Goal: Task Accomplishment & Management: Use online tool/utility

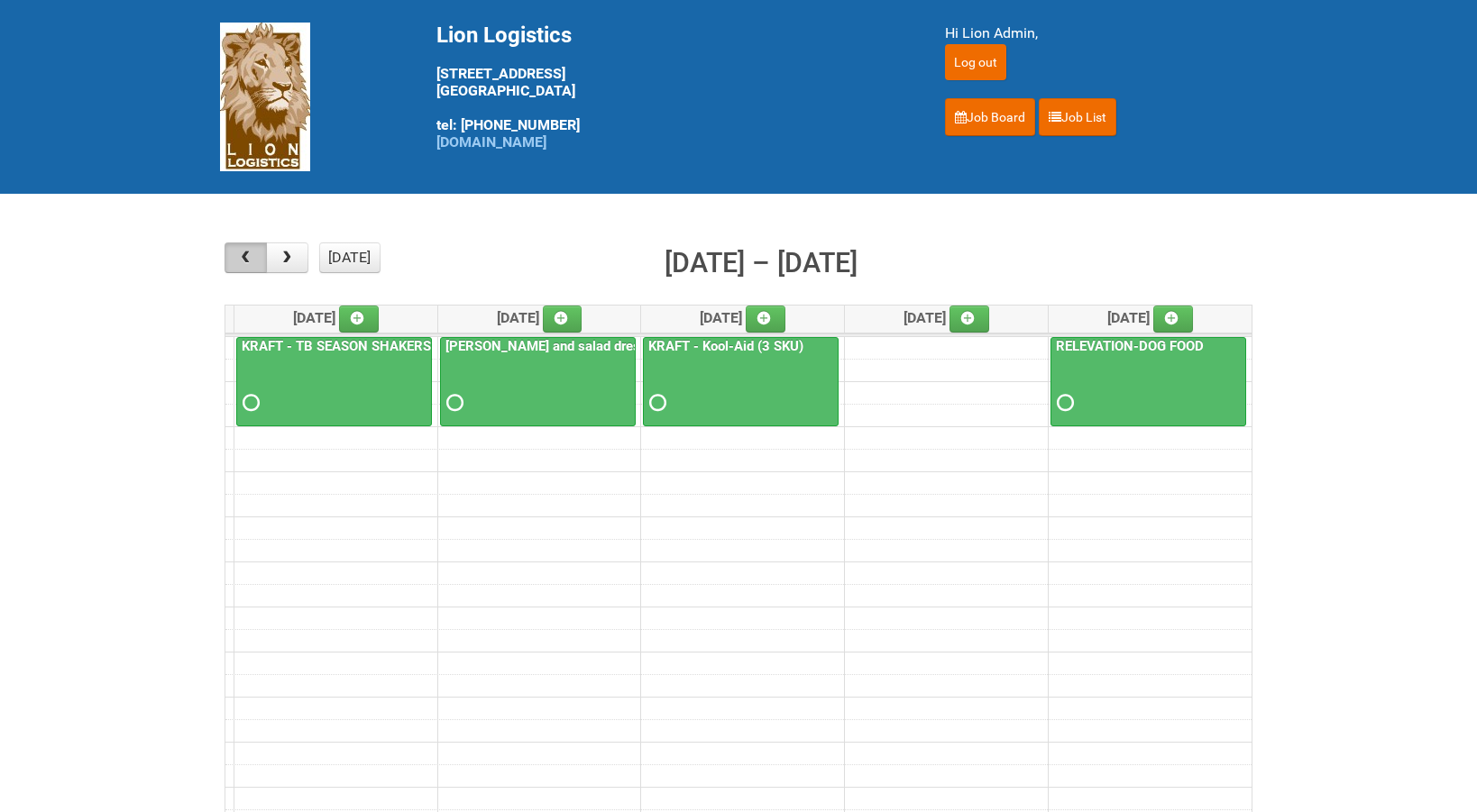
click at [244, 245] on button "button" at bounding box center [246, 258] width 43 height 31
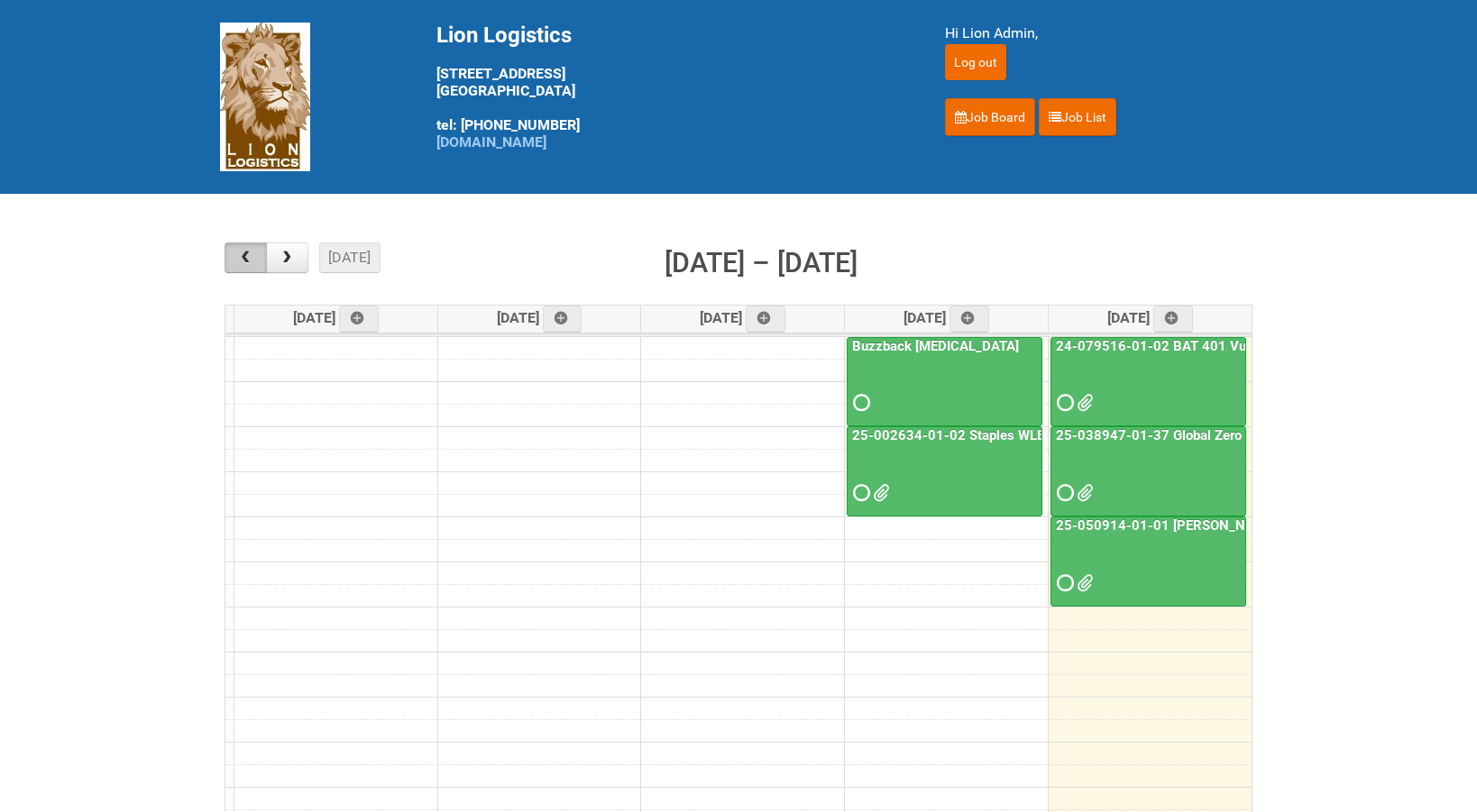
click at [241, 251] on span "button" at bounding box center [246, 257] width 17 height 15
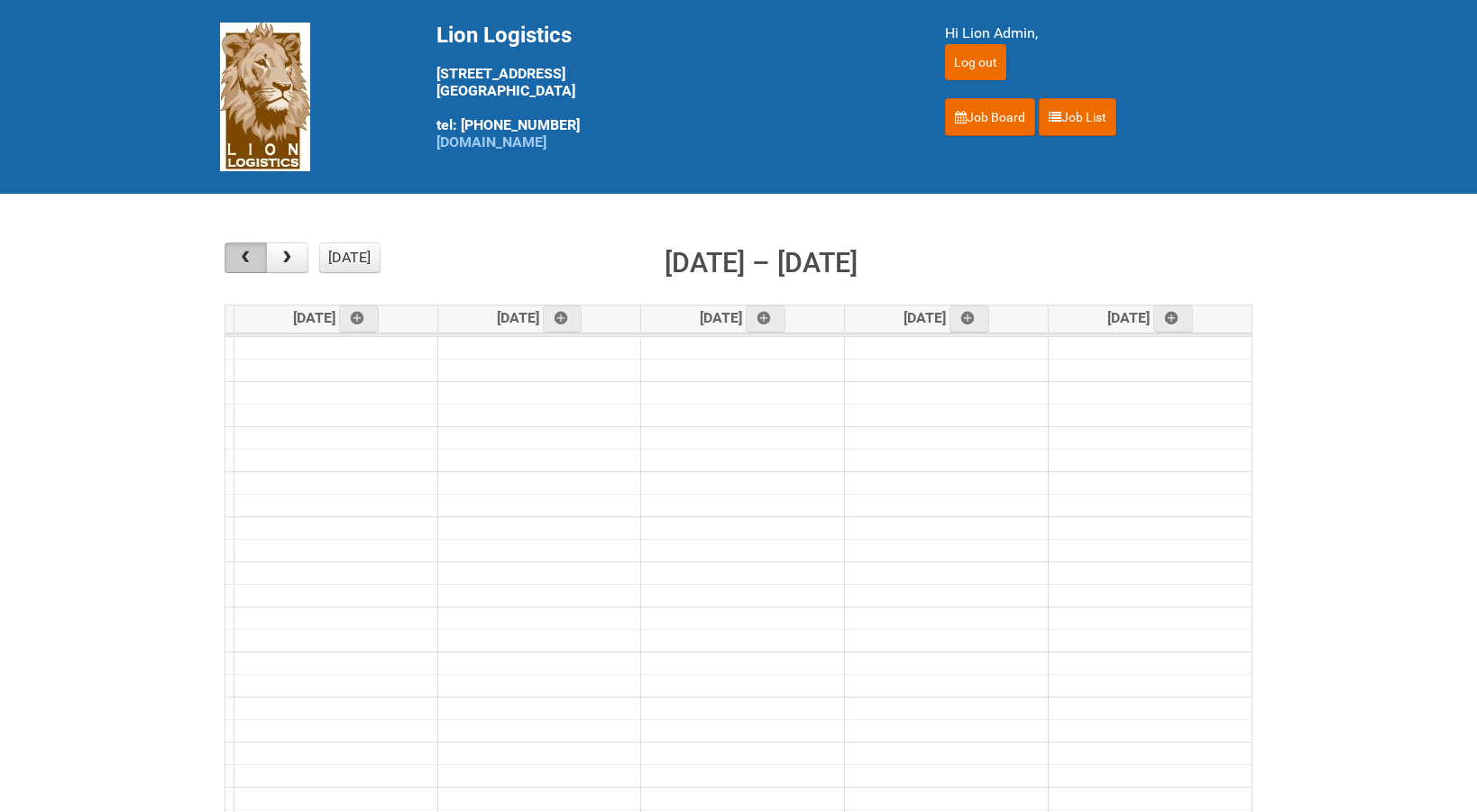
click at [241, 251] on span "button" at bounding box center [246, 257] width 17 height 15
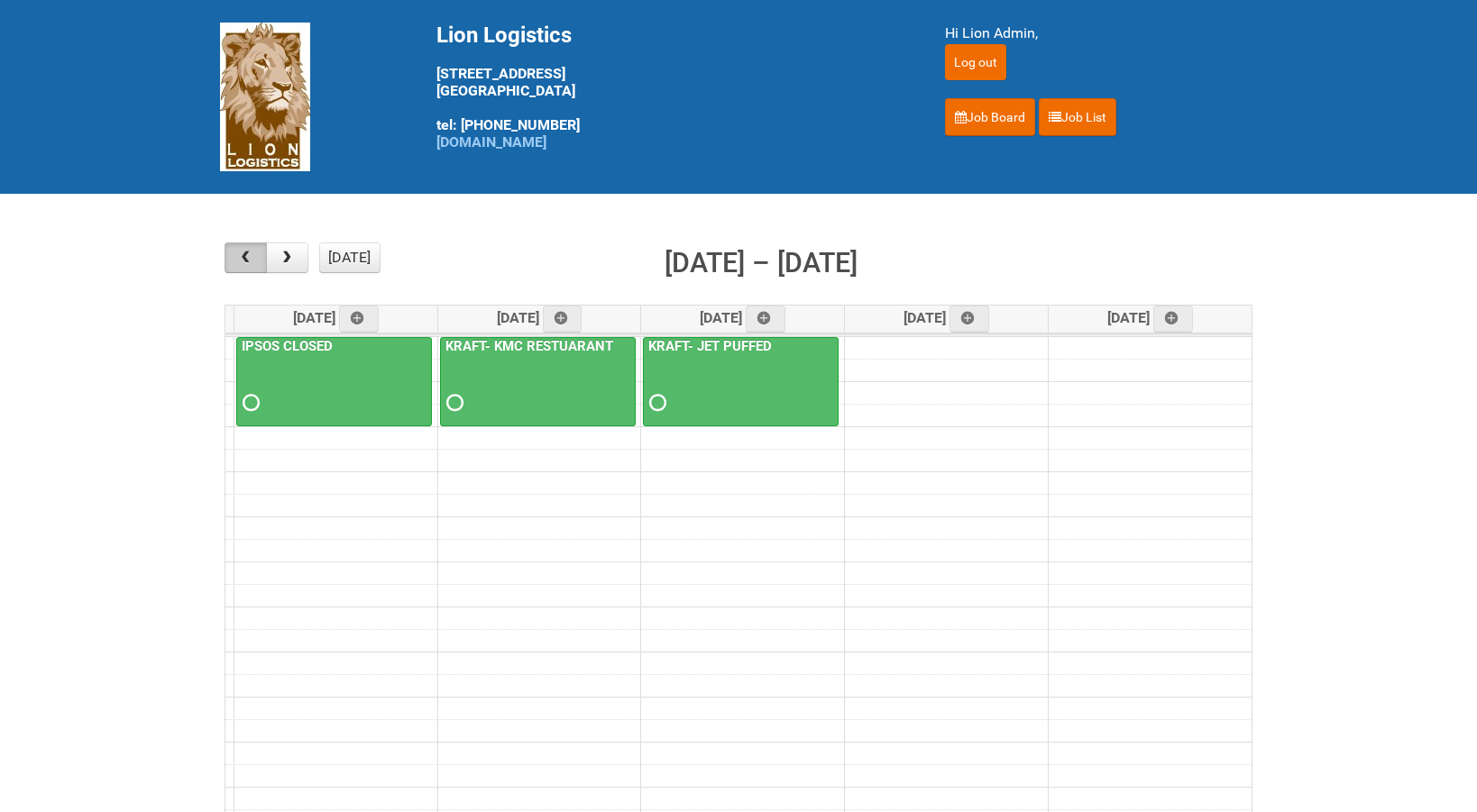
click at [241, 251] on span "button" at bounding box center [246, 257] width 17 height 15
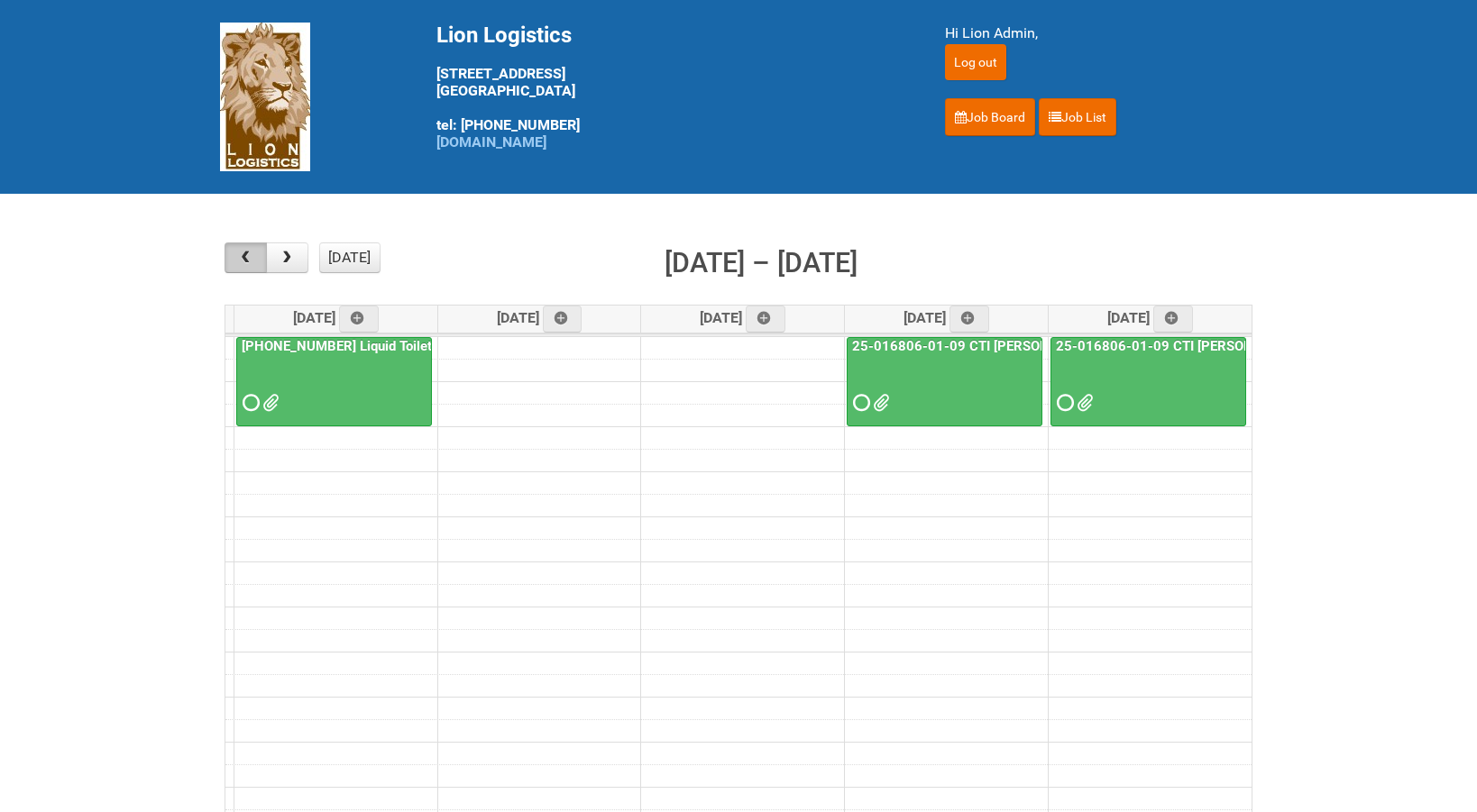
click at [241, 251] on span "button" at bounding box center [246, 257] width 17 height 15
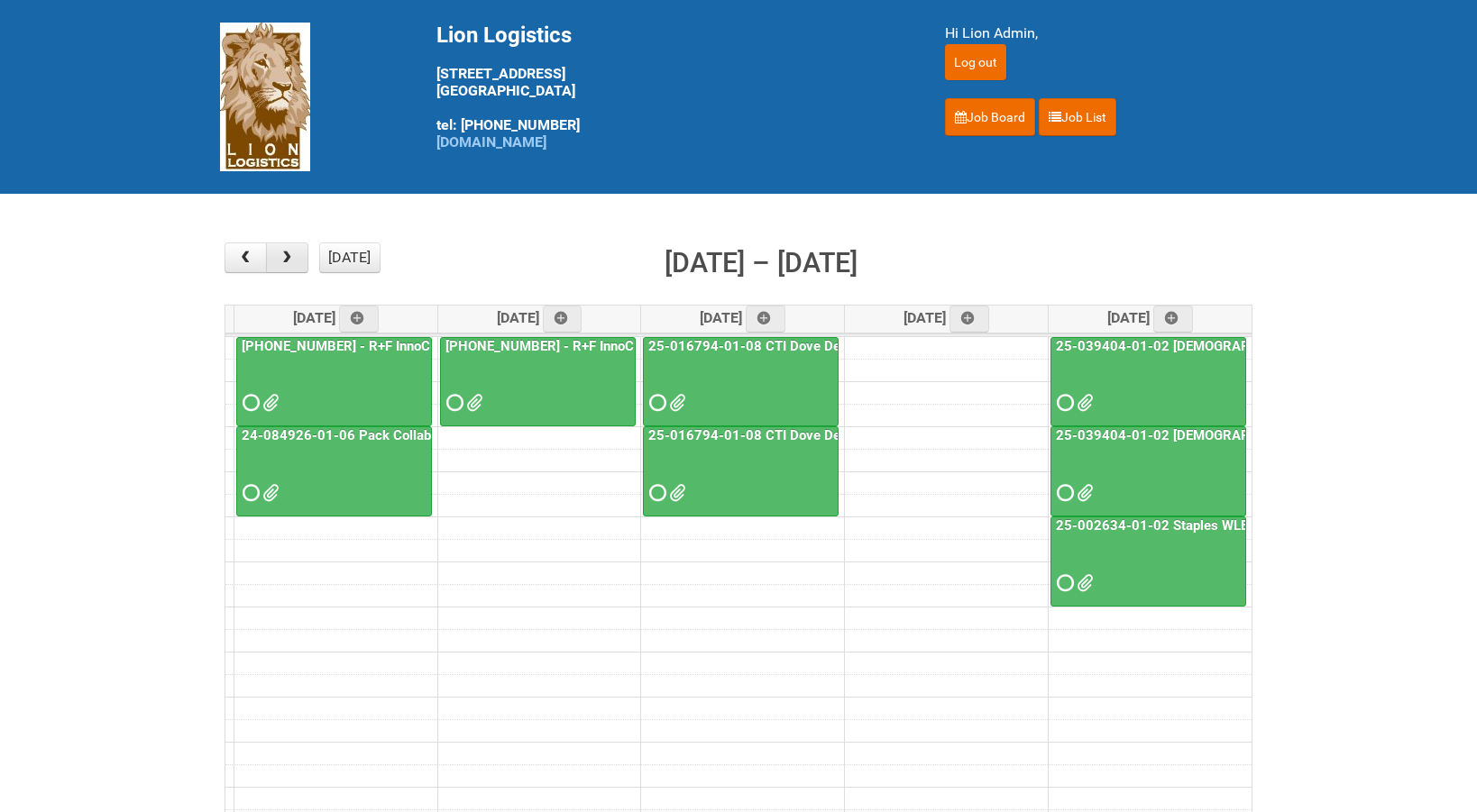
click at [296, 264] on button "button" at bounding box center [287, 258] width 43 height 31
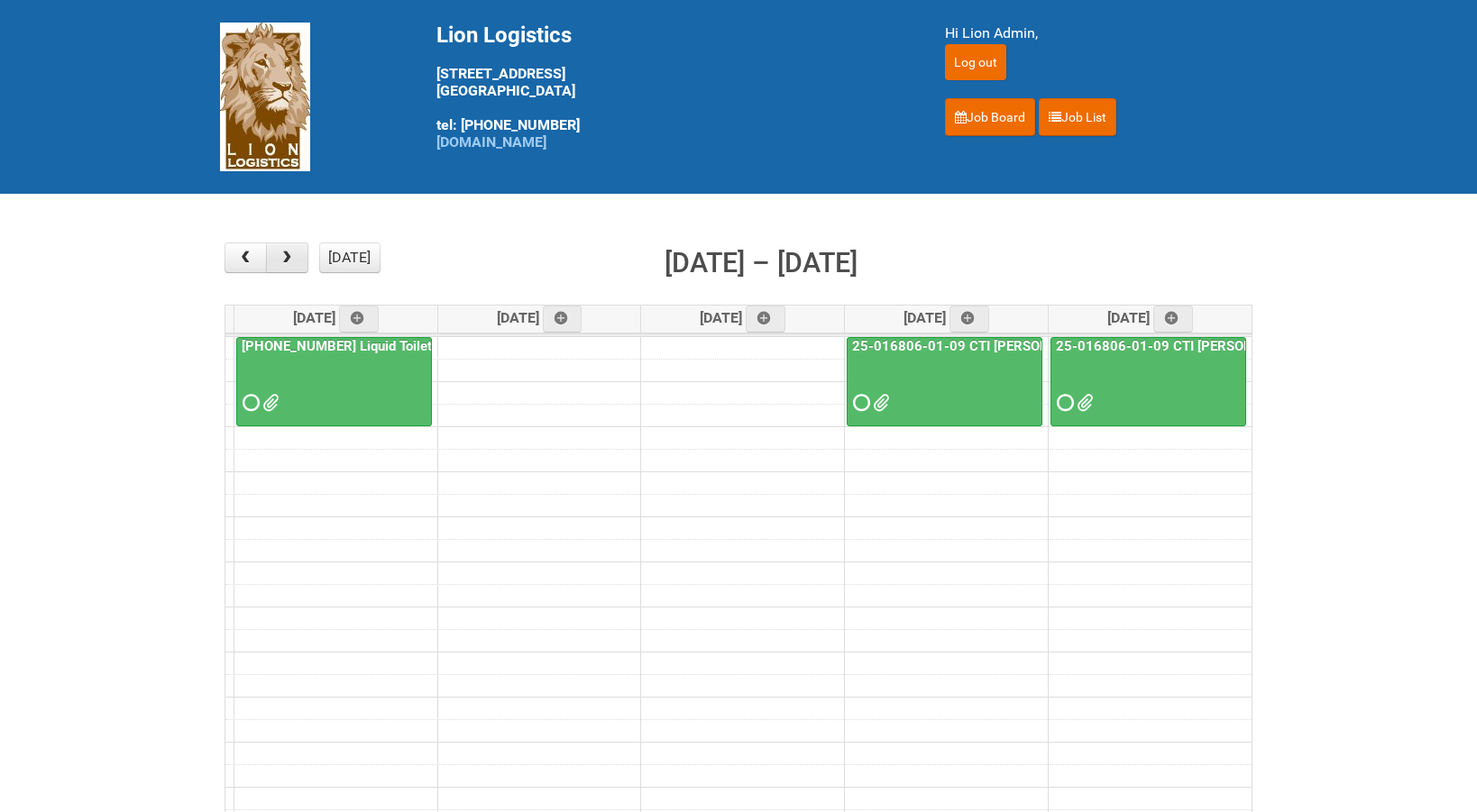
click at [296, 264] on button "button" at bounding box center [287, 258] width 43 height 31
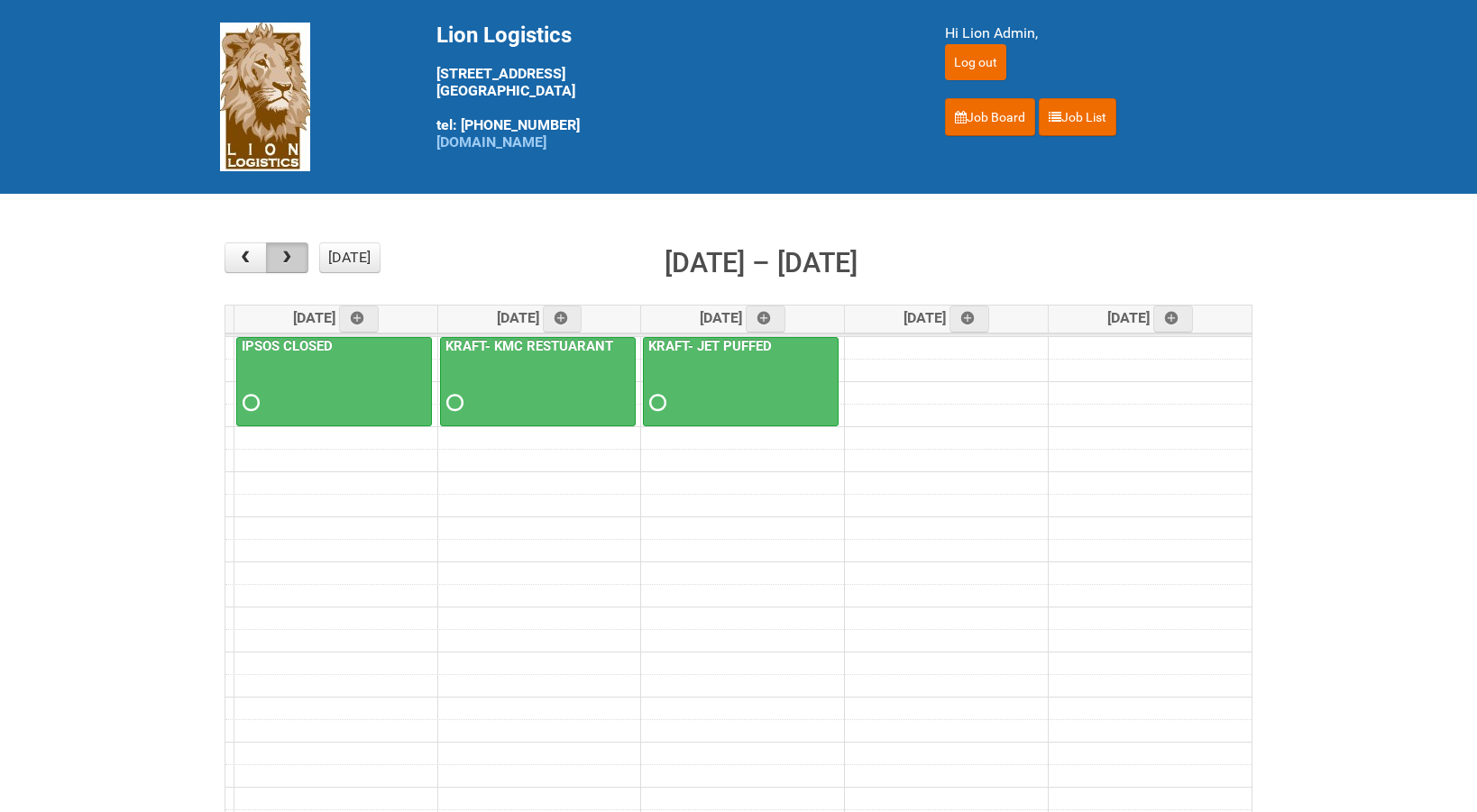
click at [296, 264] on button "button" at bounding box center [287, 258] width 43 height 31
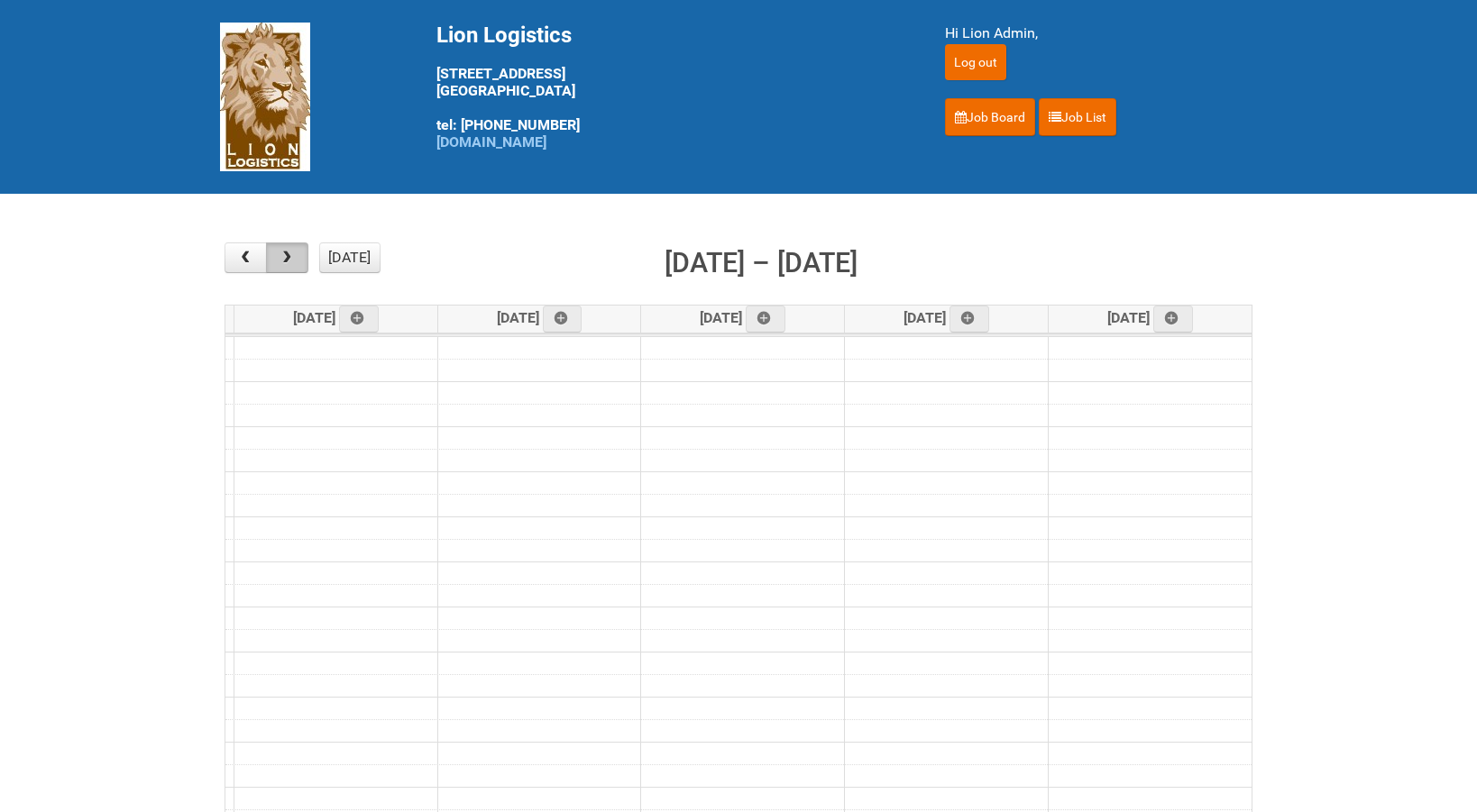
click at [296, 264] on button "button" at bounding box center [287, 258] width 43 height 31
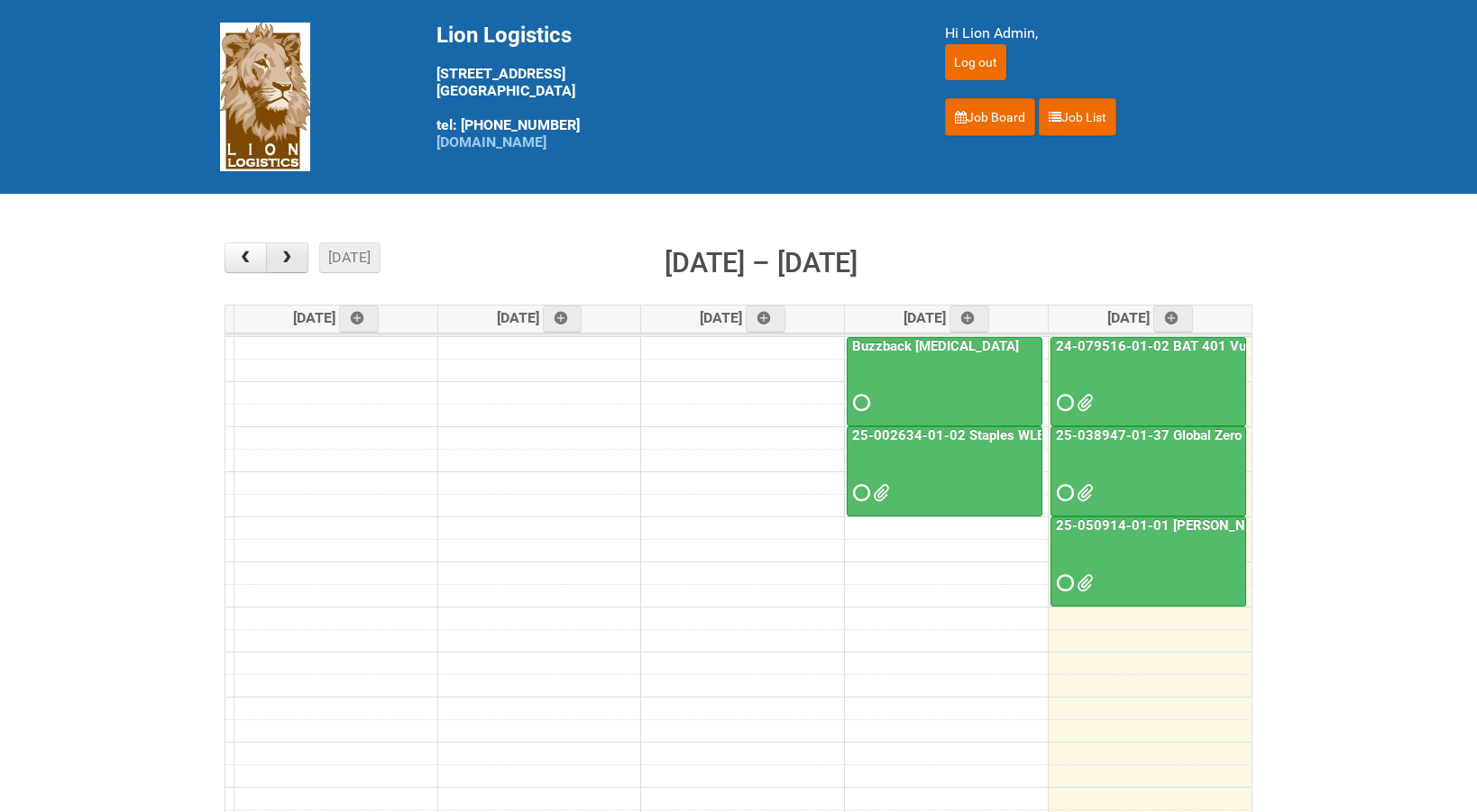
click at [296, 264] on button "button" at bounding box center [287, 258] width 43 height 31
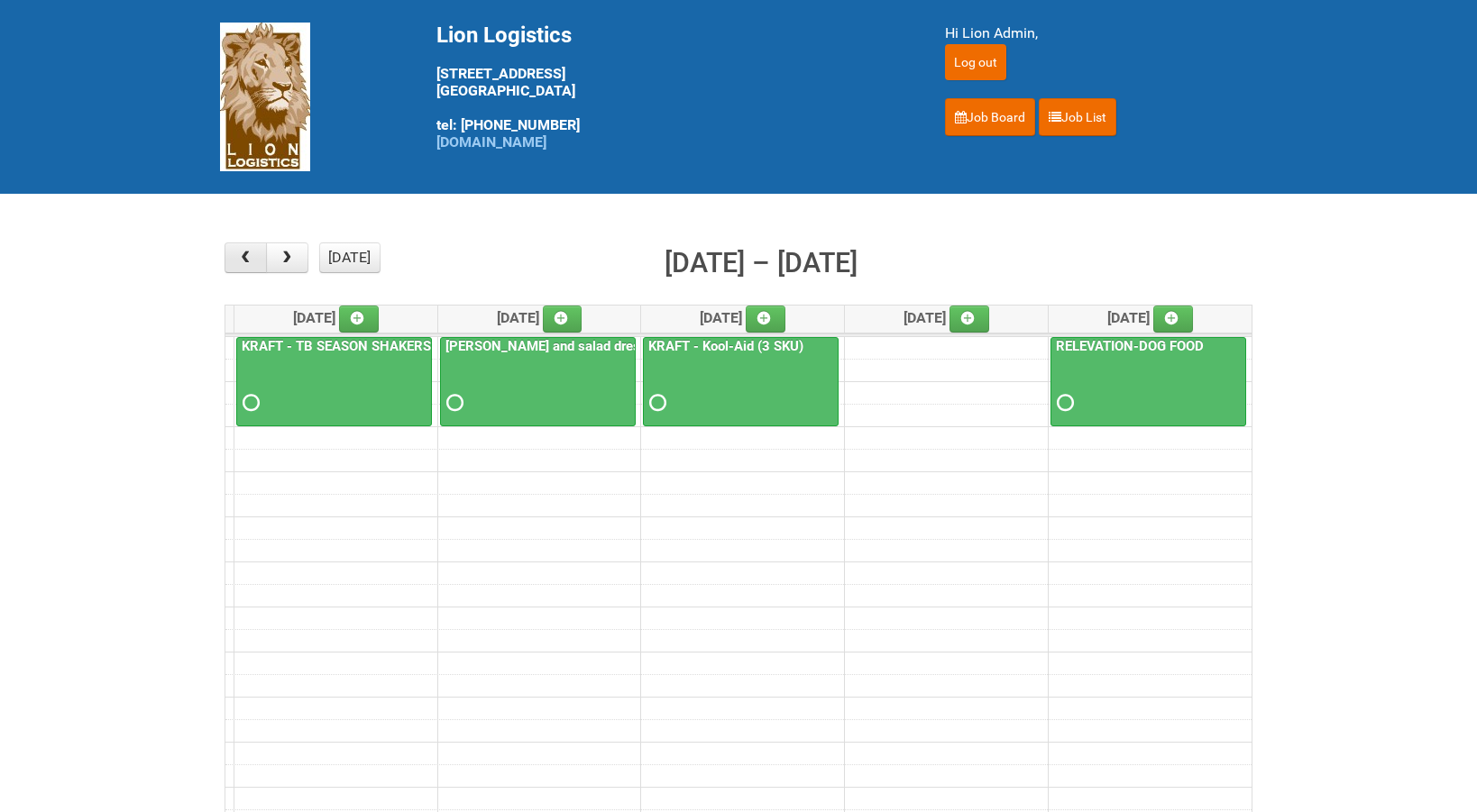
click at [245, 265] on span "button" at bounding box center [246, 257] width 17 height 15
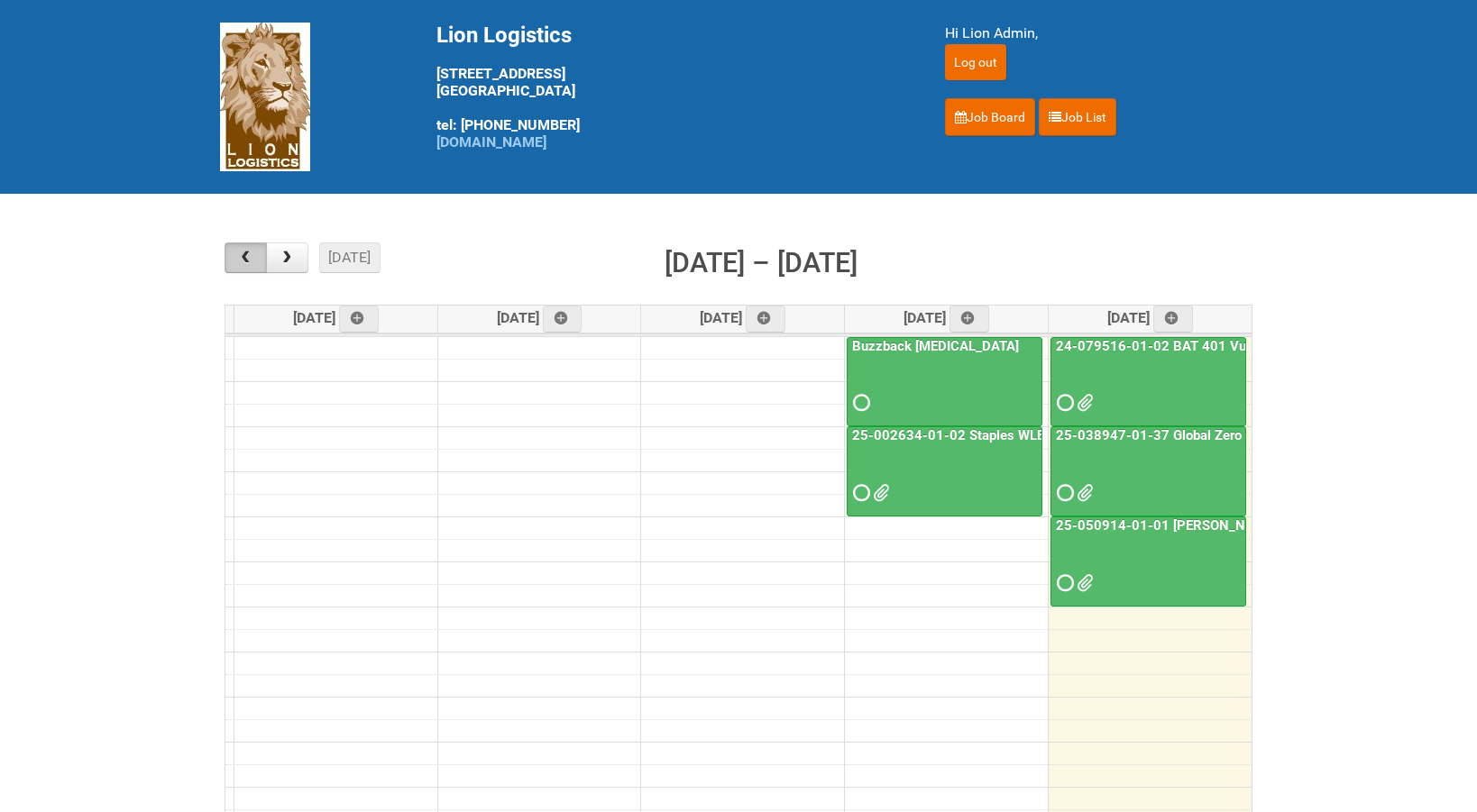
click at [245, 265] on span "button" at bounding box center [246, 257] width 17 height 15
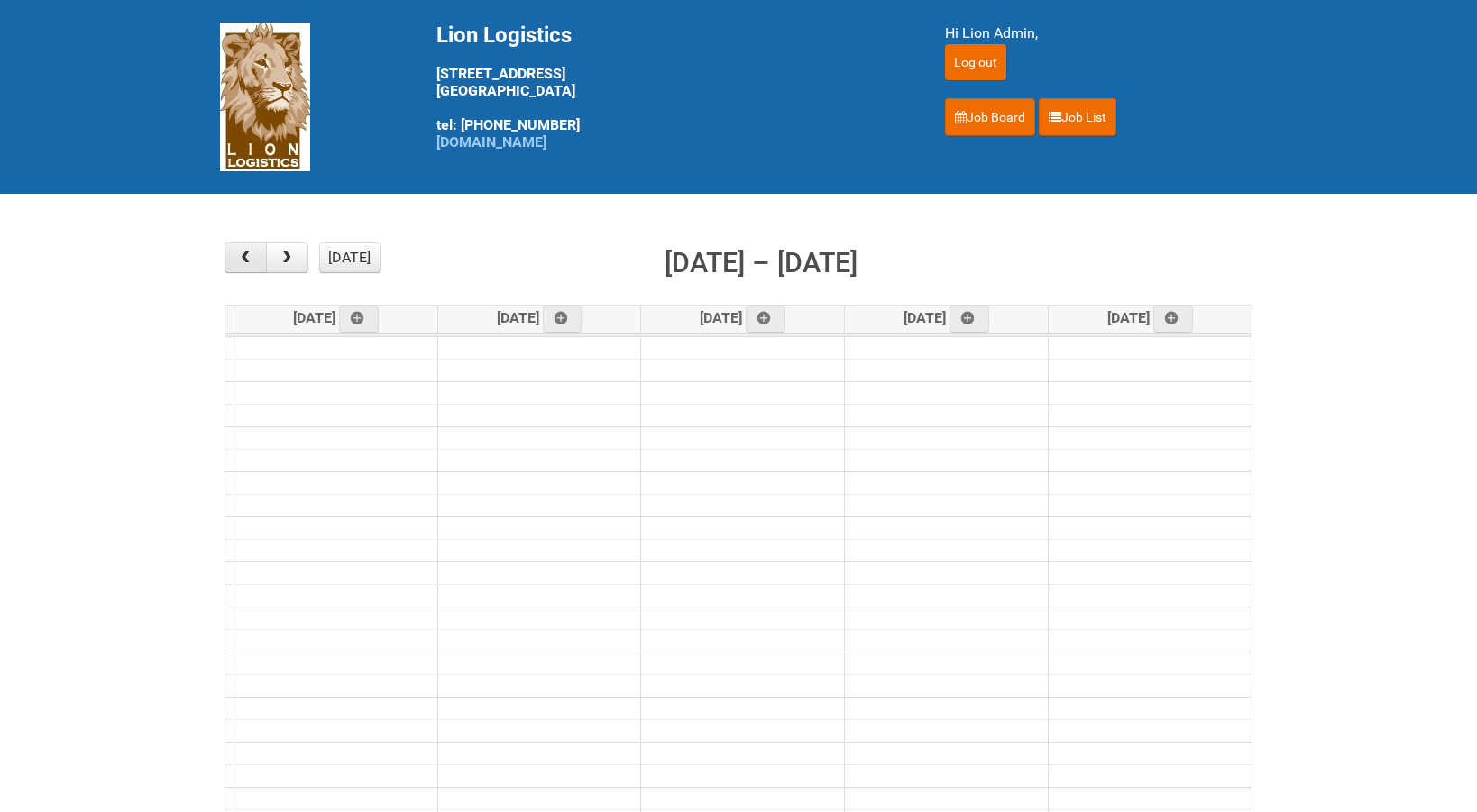
click at [245, 265] on span "button" at bounding box center [246, 257] width 17 height 15
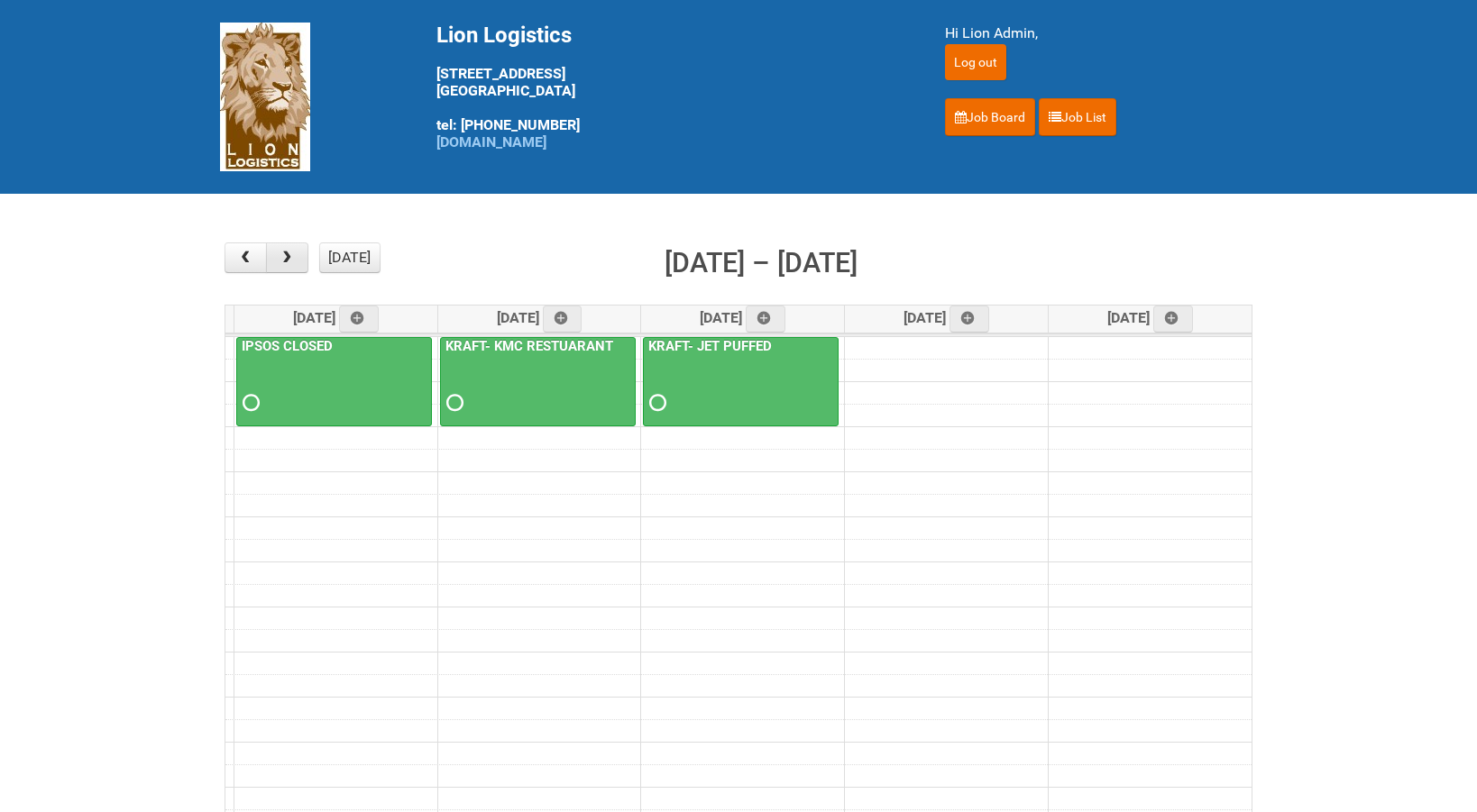
click at [291, 259] on span "button" at bounding box center [287, 257] width 17 height 15
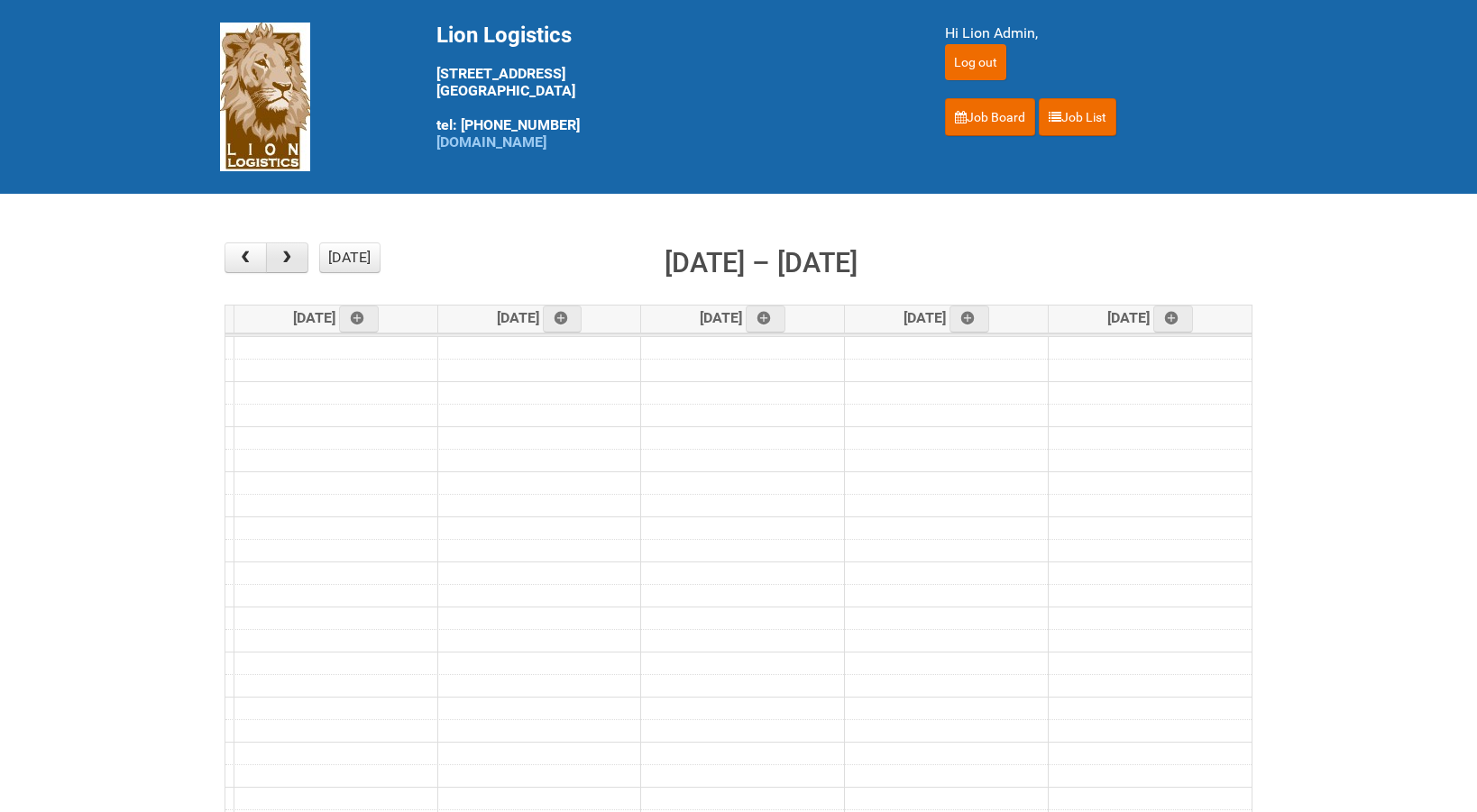
click at [291, 259] on span "button" at bounding box center [287, 257] width 17 height 15
